Goal: Book appointment/travel/reservation: Book appointment/travel/reservation

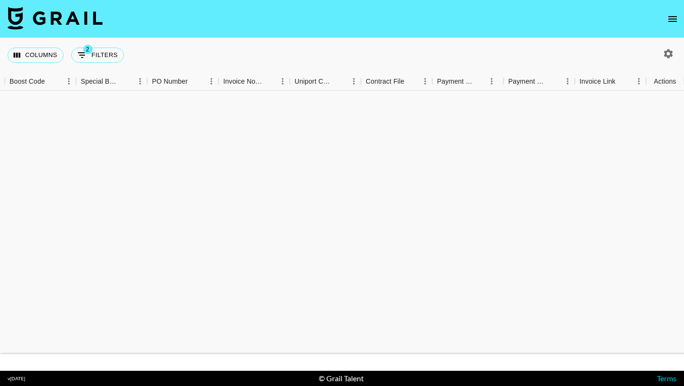
scroll to position [5959, 1143]
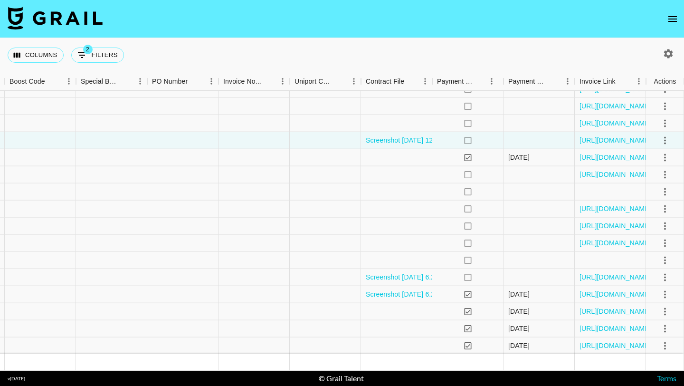
click at [678, 18] on icon "open drawer" at bounding box center [672, 18] width 11 height 11
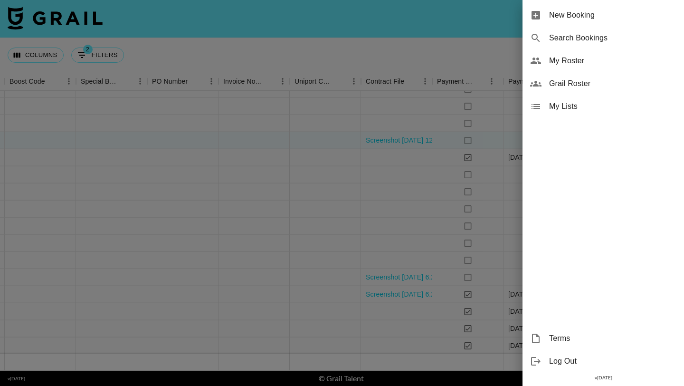
click at [630, 20] on span "New Booking" at bounding box center [612, 15] width 127 height 11
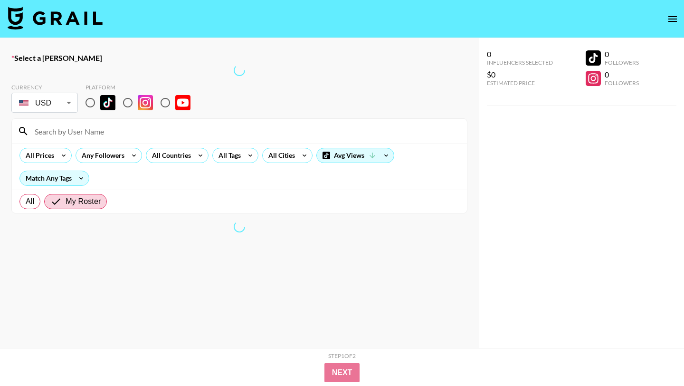
click at [177, 133] on input at bounding box center [245, 131] width 432 height 15
click at [89, 104] on input "radio" at bounding box center [90, 103] width 20 height 20
radio input "true"
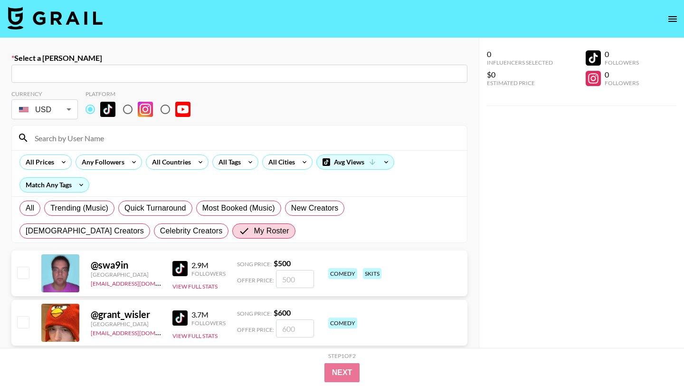
click at [129, 78] on input "text" at bounding box center [239, 73] width 445 height 11
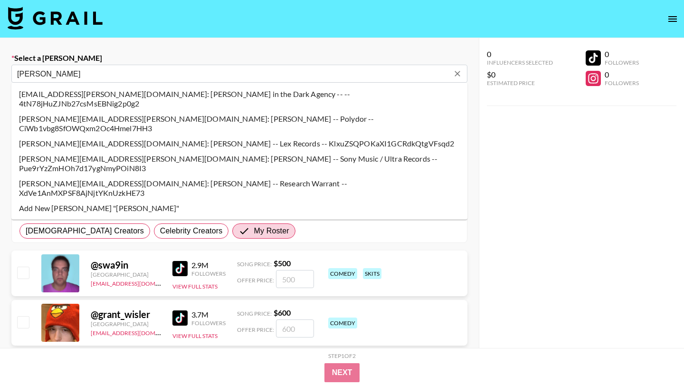
type input "[PERSON_NAME][EMAIL_ADDRESS][PERSON_NAME][DOMAIN_NAME]: [PERSON_NAME] -- Sony M…"
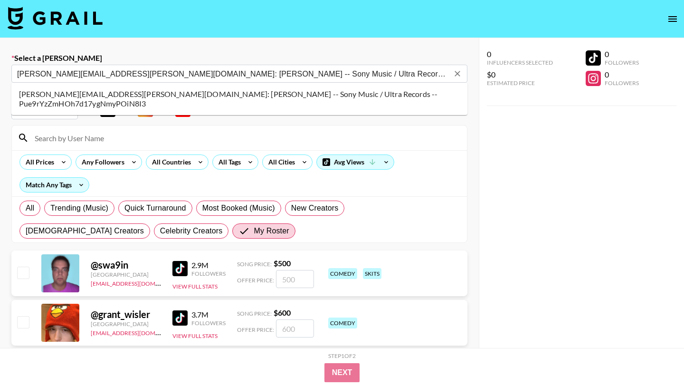
click at [96, 93] on li "[PERSON_NAME][EMAIL_ADDRESS][PERSON_NAME][DOMAIN_NAME]: [PERSON_NAME] -- Sony M…" at bounding box center [239, 98] width 456 height 25
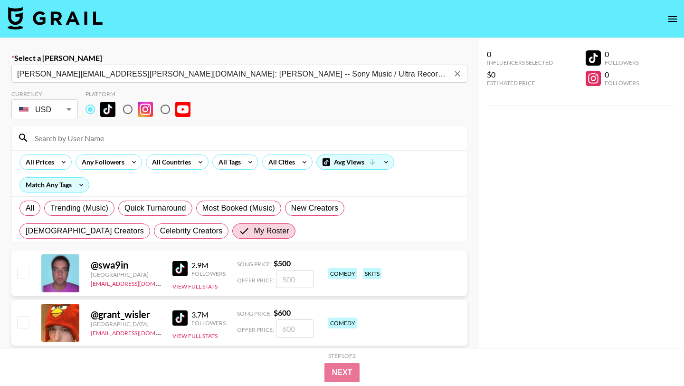
click at [115, 141] on input at bounding box center [245, 137] width 432 height 15
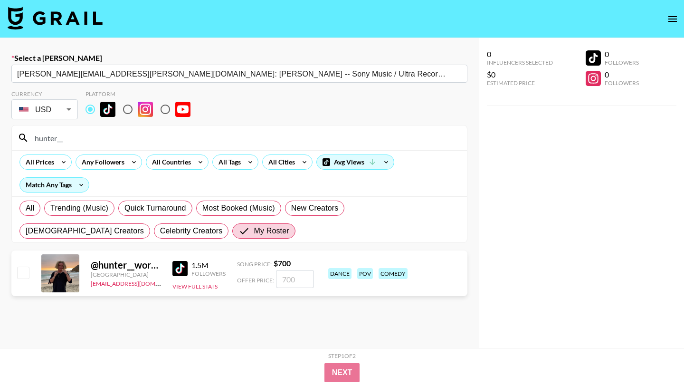
type input "hunter__"
click at [21, 279] on div at bounding box center [22, 273] width 15 height 16
click at [21, 277] on input "checkbox" at bounding box center [22, 272] width 11 height 11
checkbox input "true"
type input "700"
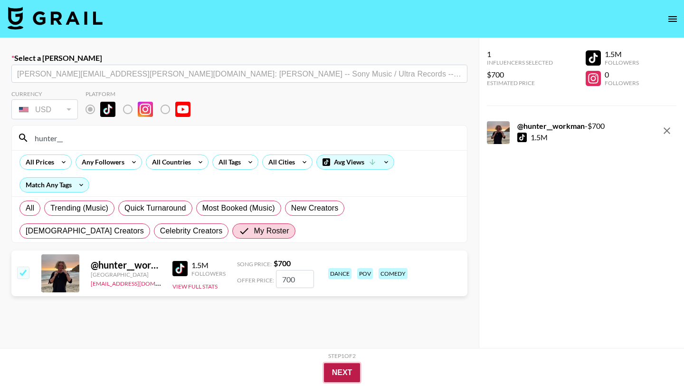
click at [336, 373] on button "Next" at bounding box center [342, 372] width 37 height 19
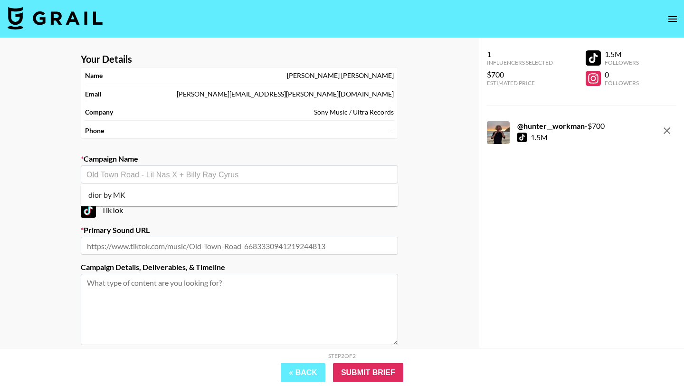
click at [258, 178] on input "text" at bounding box center [239, 174] width 306 height 11
drag, startPoint x: 249, startPoint y: 197, endPoint x: 251, endPoint y: 219, distance: 21.9
click at [249, 197] on li "Add New Campaign: "Move a Little Closer"" at bounding box center [239, 194] width 317 height 15
type input "Move a Little Closer"
click at [251, 243] on input "text" at bounding box center [239, 246] width 317 height 18
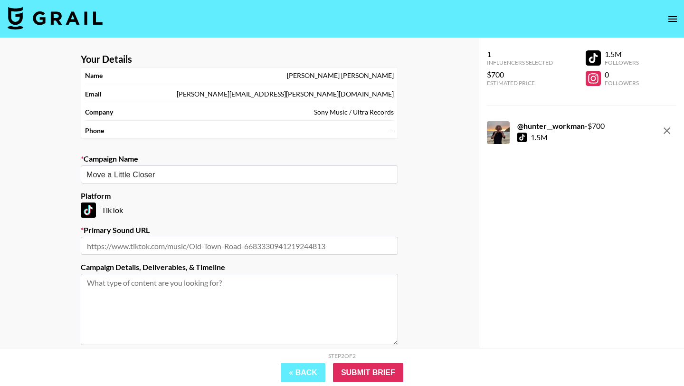
paste input "[URL][DOMAIN_NAME][PERSON_NAME]"
type input "[URL][DOMAIN_NAME][PERSON_NAME]"
click at [383, 374] on input "Submit Brief" at bounding box center [368, 372] width 70 height 19
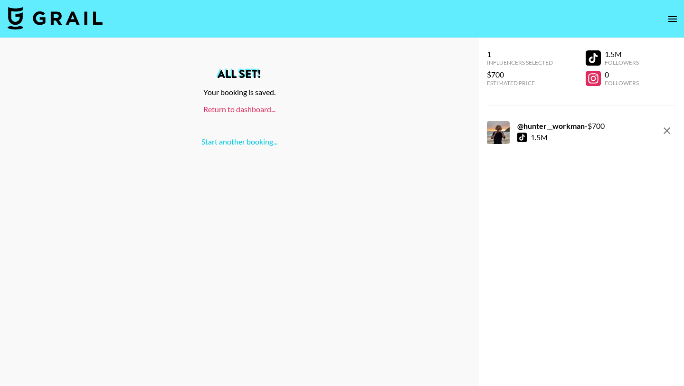
click at [240, 109] on link "Return to dashboard..." at bounding box center [239, 109] width 72 height 9
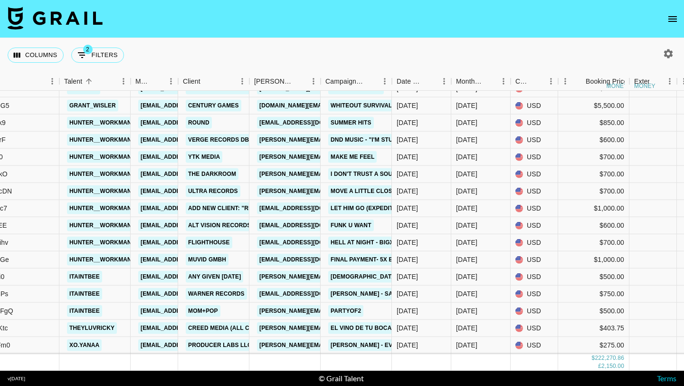
scroll to position [7053, 257]
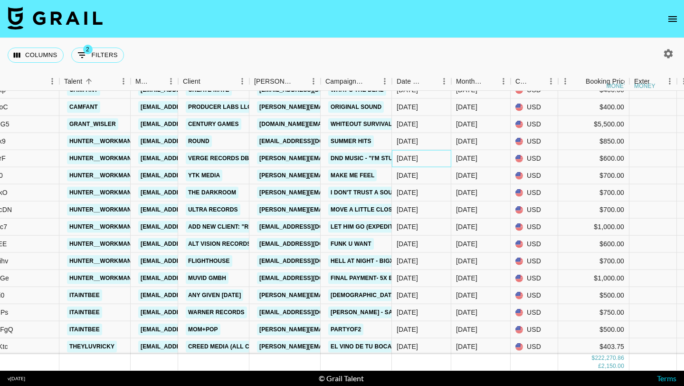
click at [418, 159] on div "8/6/2025" at bounding box center [407, 158] width 21 height 10
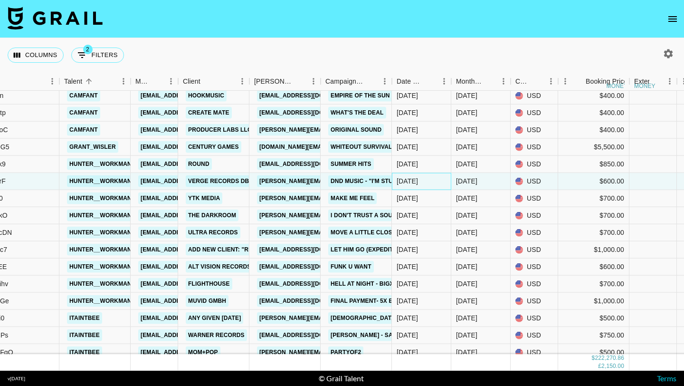
scroll to position [7059, 257]
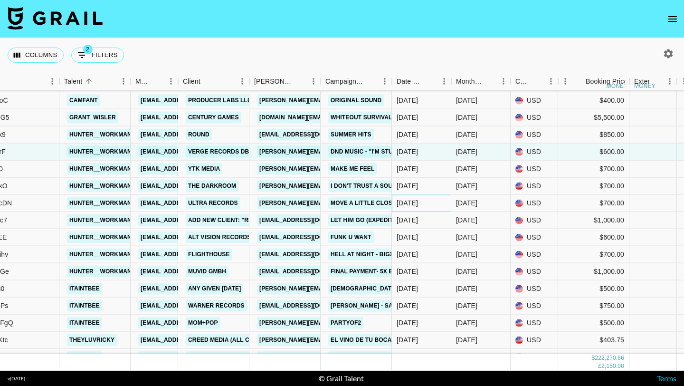
click at [418, 204] on div "8/12/2025" at bounding box center [407, 203] width 21 height 10
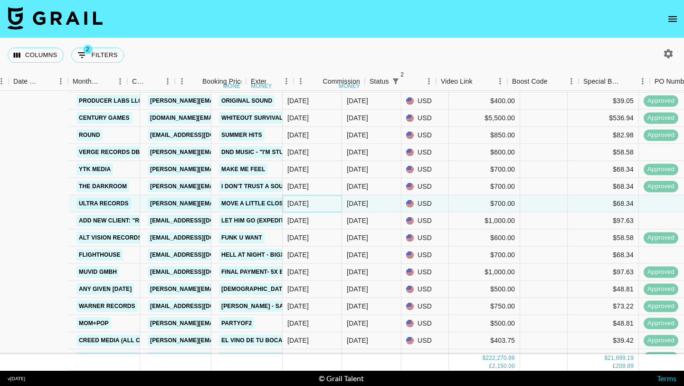
scroll to position [7059, 798]
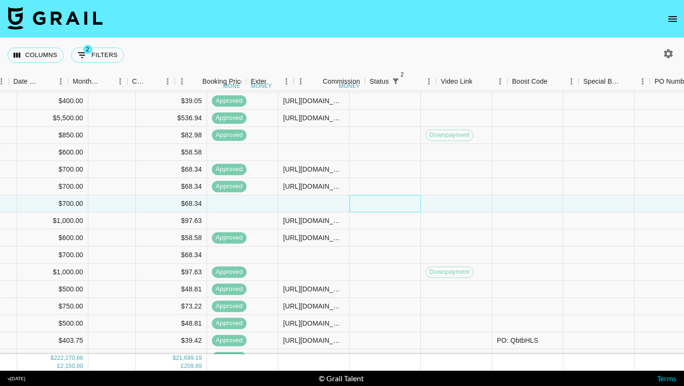
click at [419, 204] on div at bounding box center [385, 203] width 71 height 17
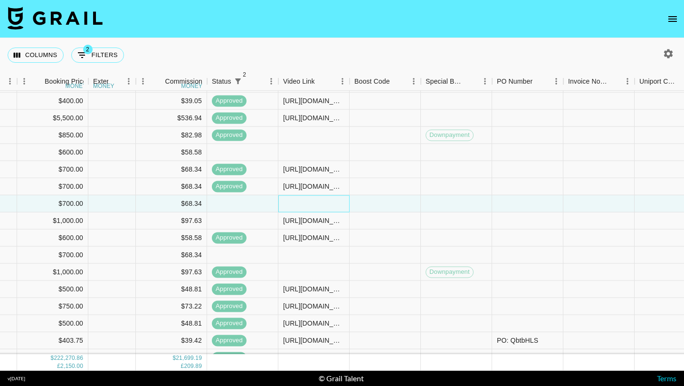
click at [331, 204] on div at bounding box center [313, 203] width 71 height 17
type input "https://www.tiktok.com/@hunter__workman/video/7537794092114136333?_r=1&_t=ZT-8y…"
click at [392, 203] on div at bounding box center [385, 203] width 71 height 17
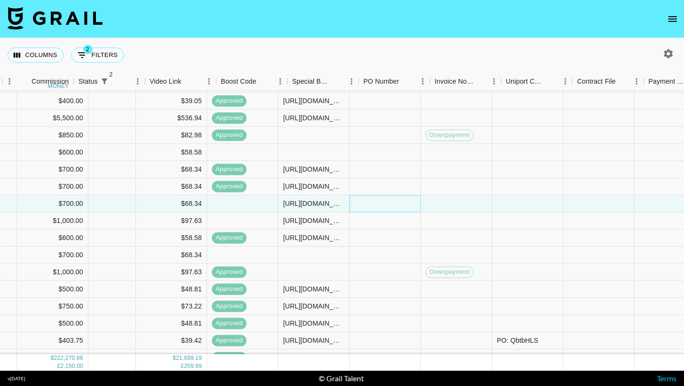
scroll to position [7059, 1143]
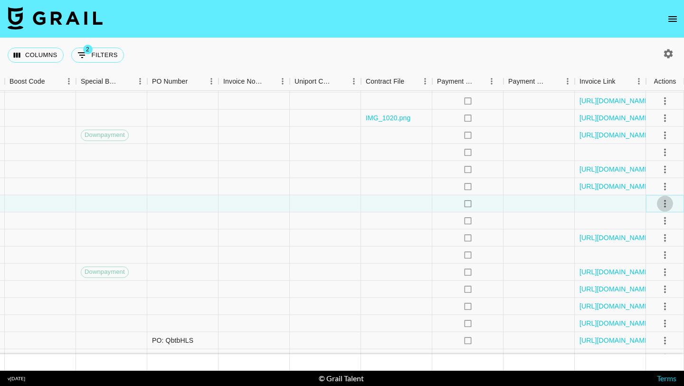
click at [665, 201] on icon "select merge strategy" at bounding box center [665, 204] width 2 height 8
click at [660, 289] on li "Approve" at bounding box center [653, 292] width 62 height 17
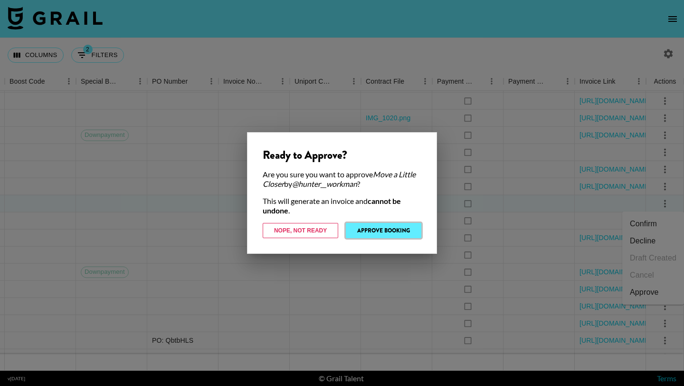
click at [401, 225] on button "Approve Booking" at bounding box center [384, 230] width 76 height 15
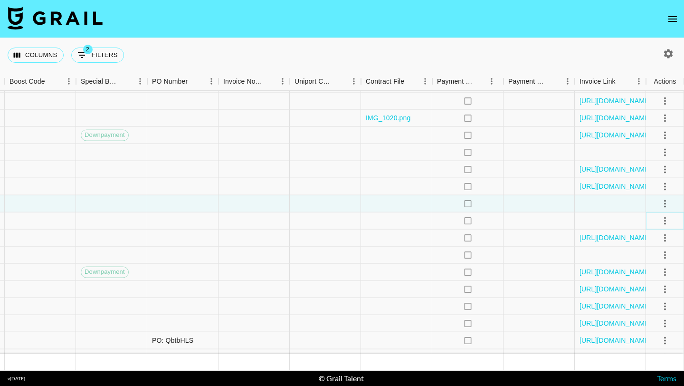
click at [669, 222] on icon "select merge strategy" at bounding box center [665, 220] width 11 height 11
click at [657, 306] on div "Approve" at bounding box center [644, 309] width 29 height 11
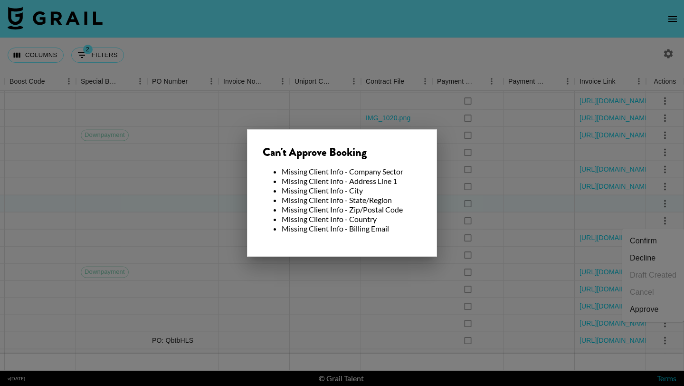
click at [335, 280] on div at bounding box center [342, 193] width 684 height 386
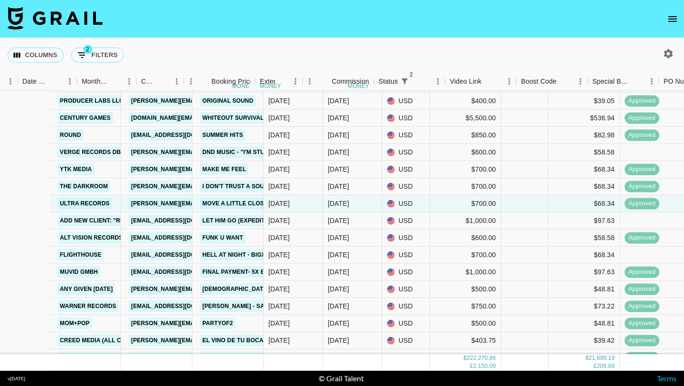
scroll to position [7059, 230]
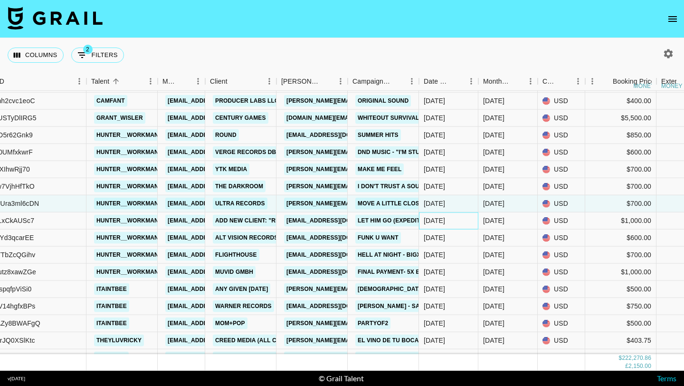
click at [445, 220] on div "8/9/2025" at bounding box center [434, 221] width 21 height 10
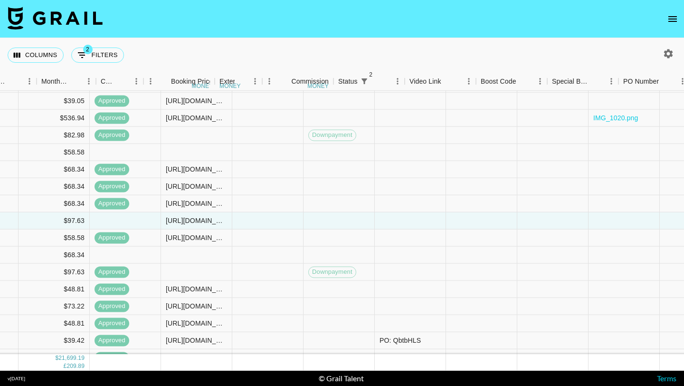
scroll to position [7059, 671]
